Goal: Check status

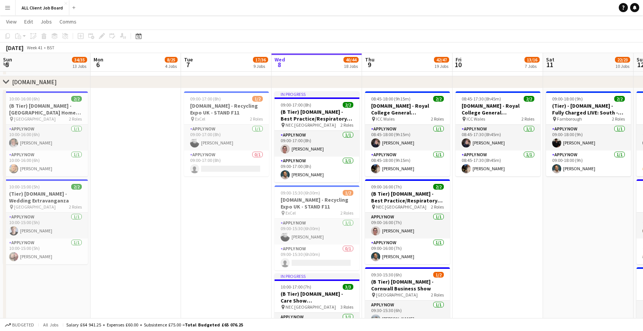
scroll to position [0, 251]
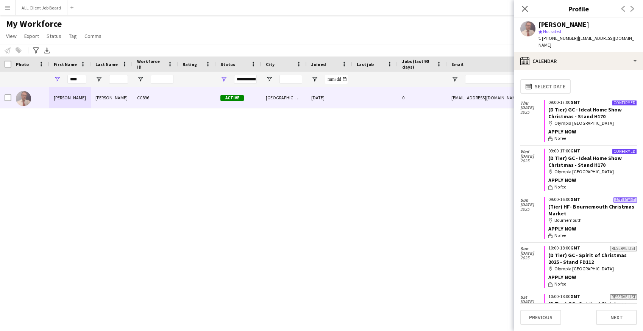
scroll to position [348, 0]
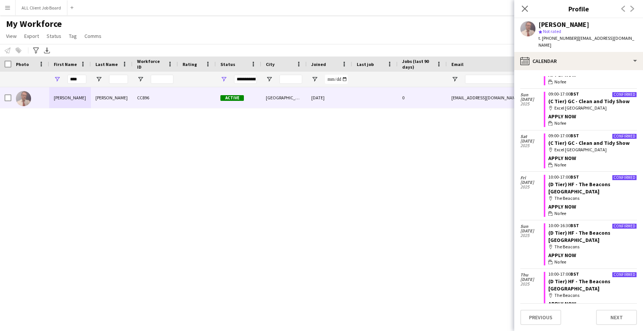
click at [8, 9] on app-icon "Menu" at bounding box center [8, 8] width 6 height 6
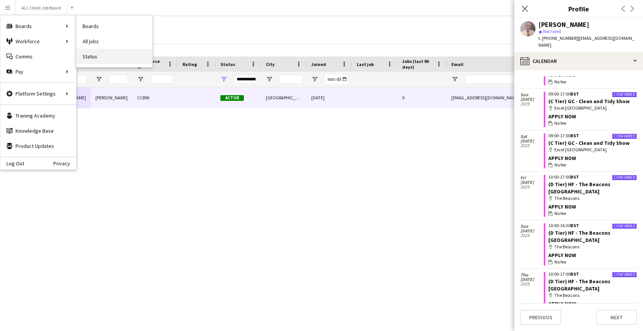
click at [89, 58] on link "Status" at bounding box center [115, 56] width 76 height 15
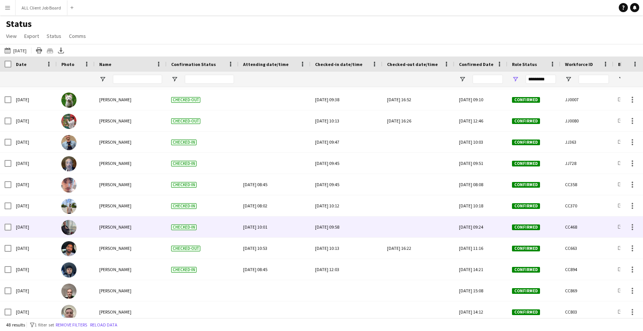
click at [405, 225] on div at bounding box center [418, 226] width 63 height 21
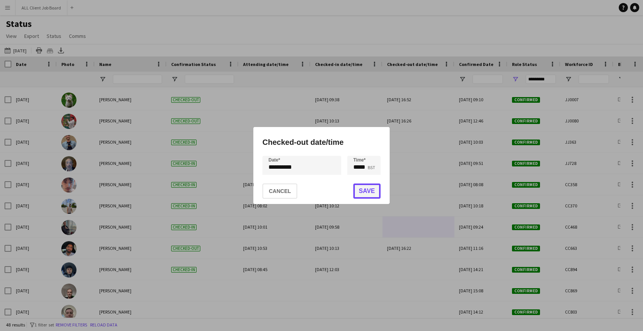
click at [364, 194] on button "Save" at bounding box center [366, 190] width 27 height 15
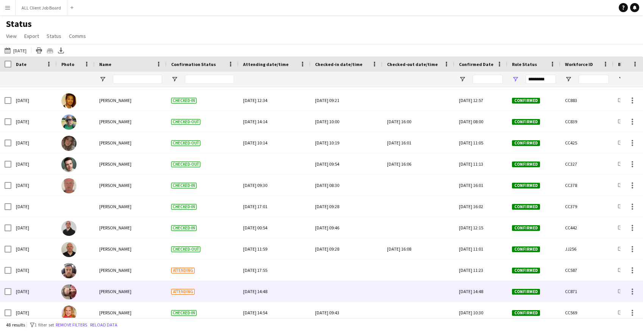
scroll to position [443, 0]
